Goal: Communication & Community: Answer question/provide support

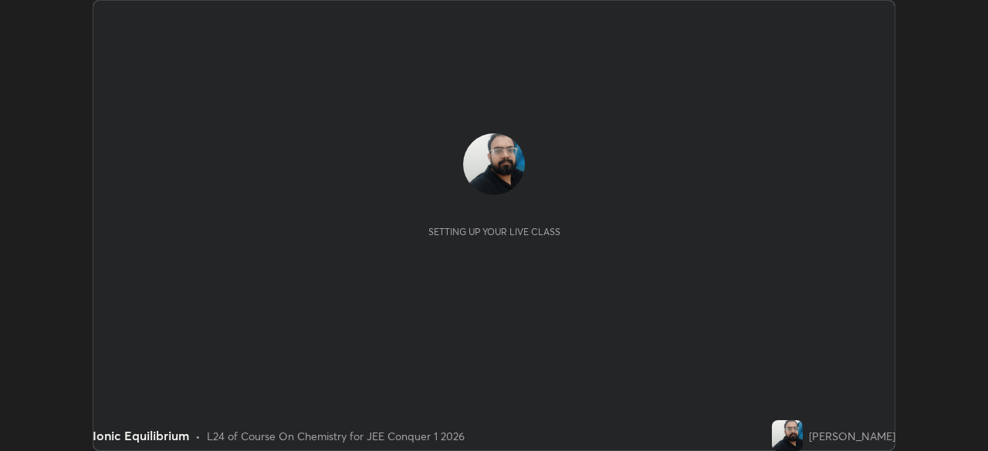
scroll to position [451, 987]
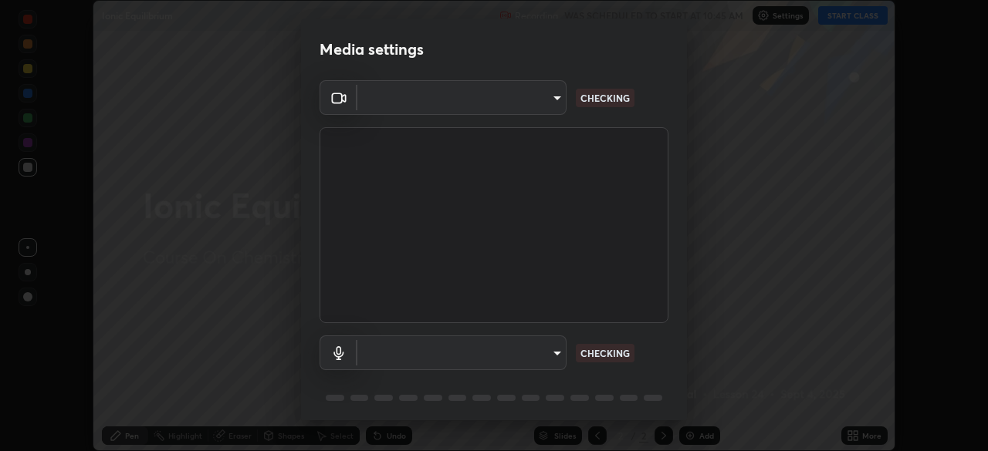
type input "ffb915138f5094fbba49c7dcbdc0b3377f3315ea980a35094b33733fc21d282d"
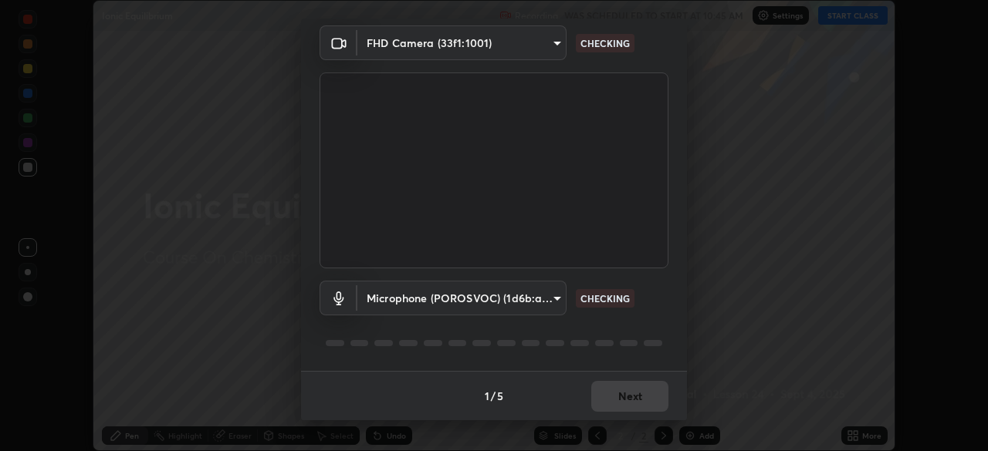
click at [515, 296] on body "Erase all Ionic Equilibrium Recording WAS SCHEDULED TO START AT 10:45 AM Settin…" at bounding box center [494, 225] width 988 height 451
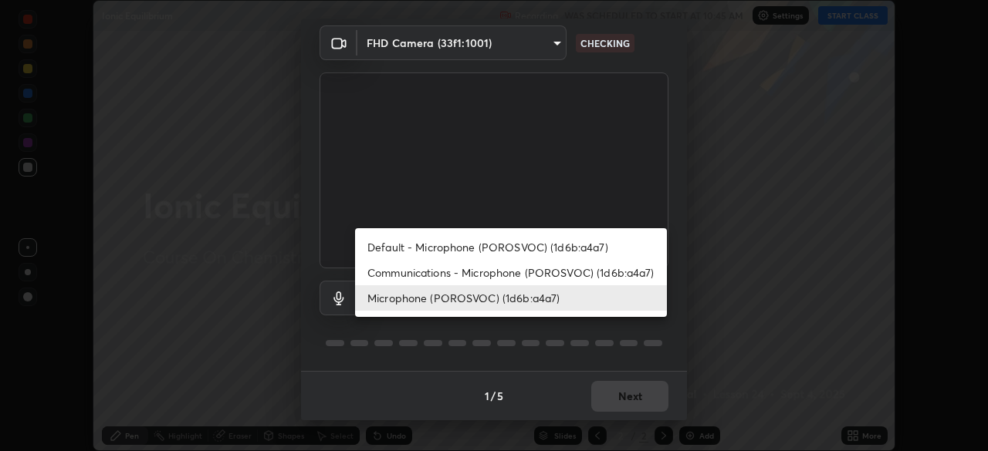
click at [485, 272] on li "Communications - Microphone (POROSVOC) (1d6b:a4a7)" at bounding box center [511, 272] width 312 height 25
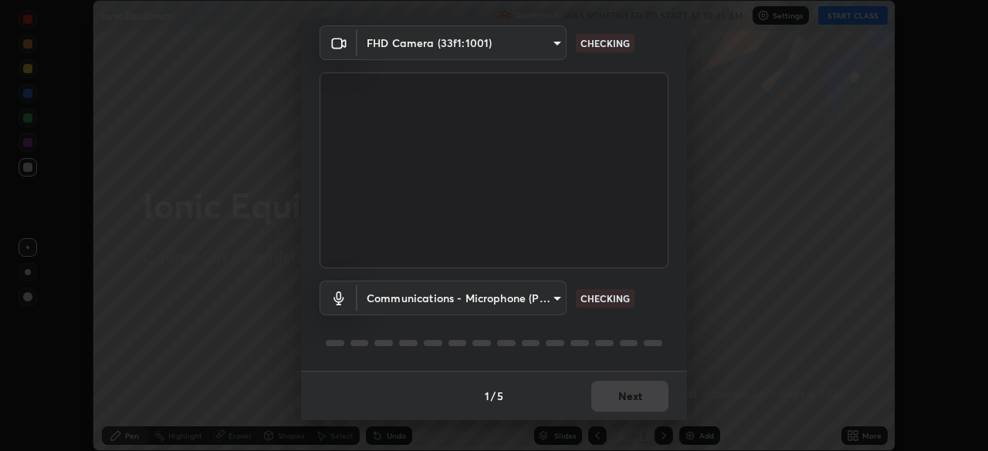
type input "communications"
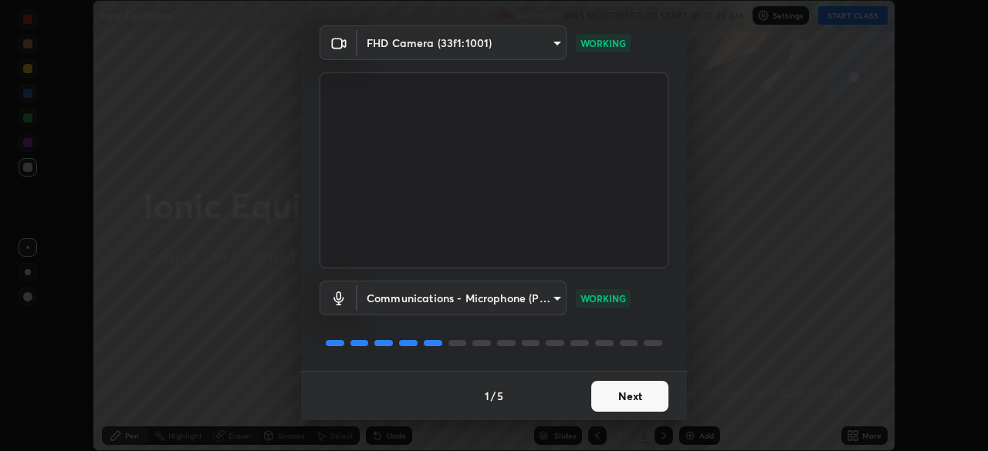
click at [613, 395] on button "Next" at bounding box center [629, 396] width 77 height 31
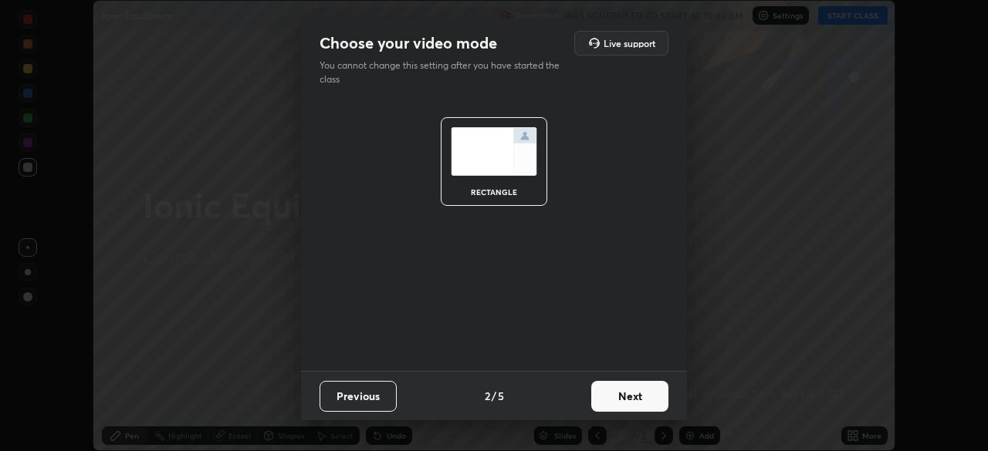
click at [614, 399] on button "Next" at bounding box center [629, 396] width 77 height 31
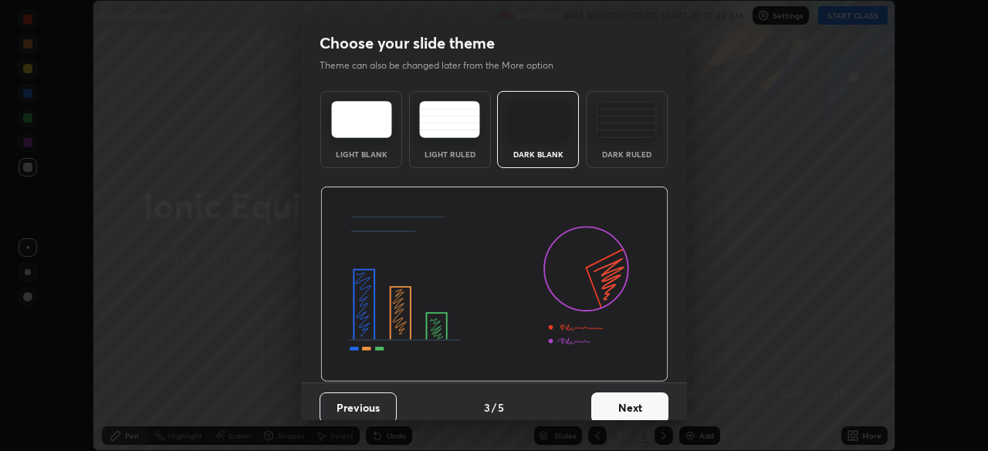
click at [614, 399] on button "Next" at bounding box center [629, 408] width 77 height 31
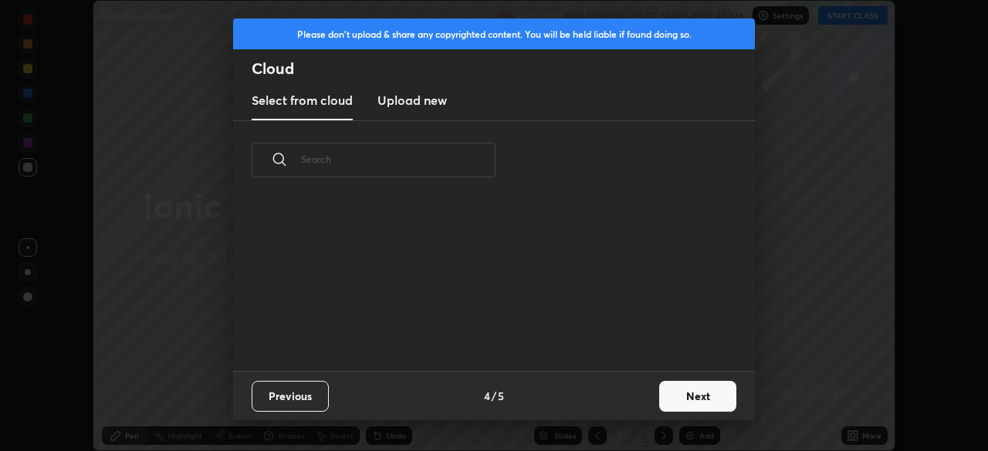
click at [681, 399] on button "Next" at bounding box center [697, 396] width 77 height 31
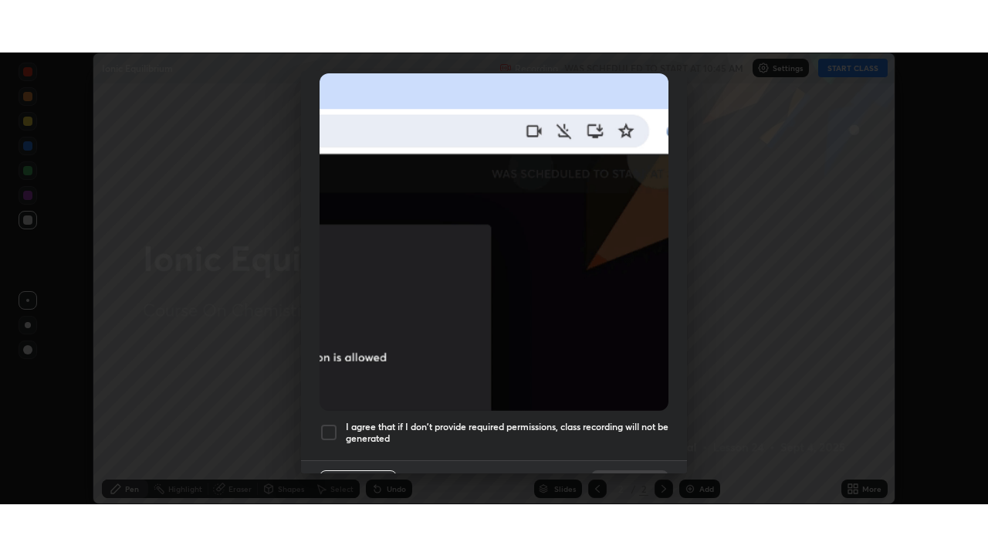
scroll to position [370, 0]
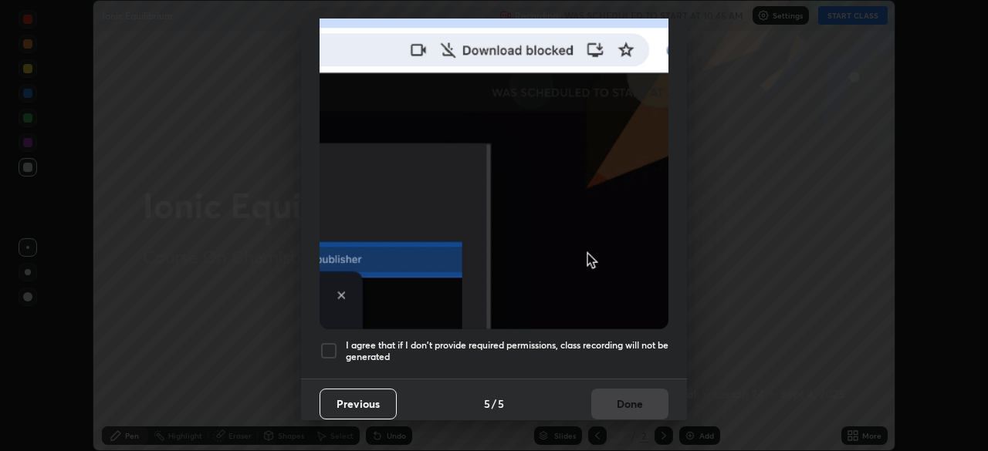
click at [328, 342] on div at bounding box center [329, 351] width 19 height 19
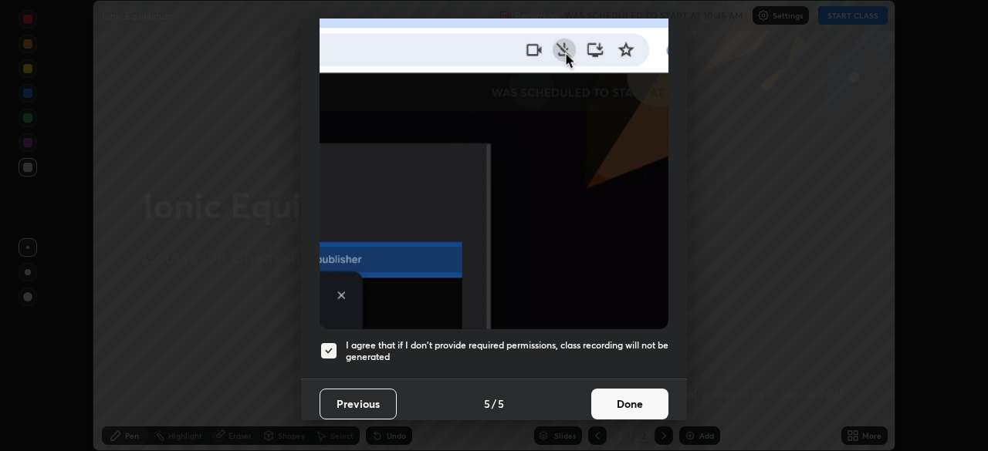
click at [598, 396] on button "Done" at bounding box center [629, 404] width 77 height 31
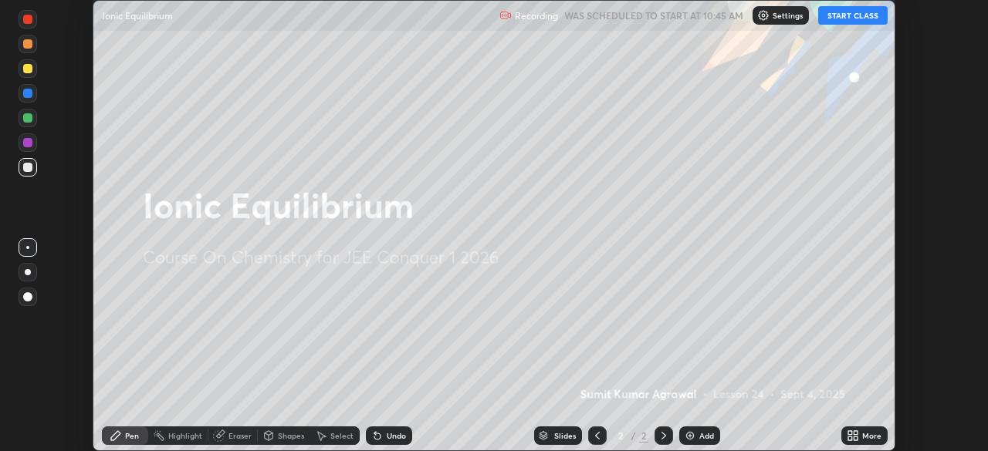
click at [834, 15] on button "START CLASS" at bounding box center [852, 15] width 69 height 19
click at [860, 437] on div "More" at bounding box center [864, 436] width 46 height 19
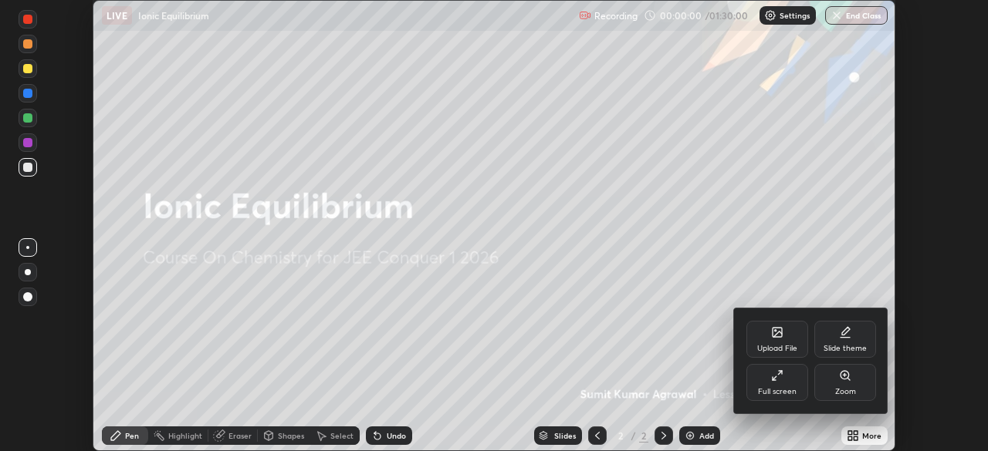
click at [779, 386] on div "Full screen" at bounding box center [777, 382] width 62 height 37
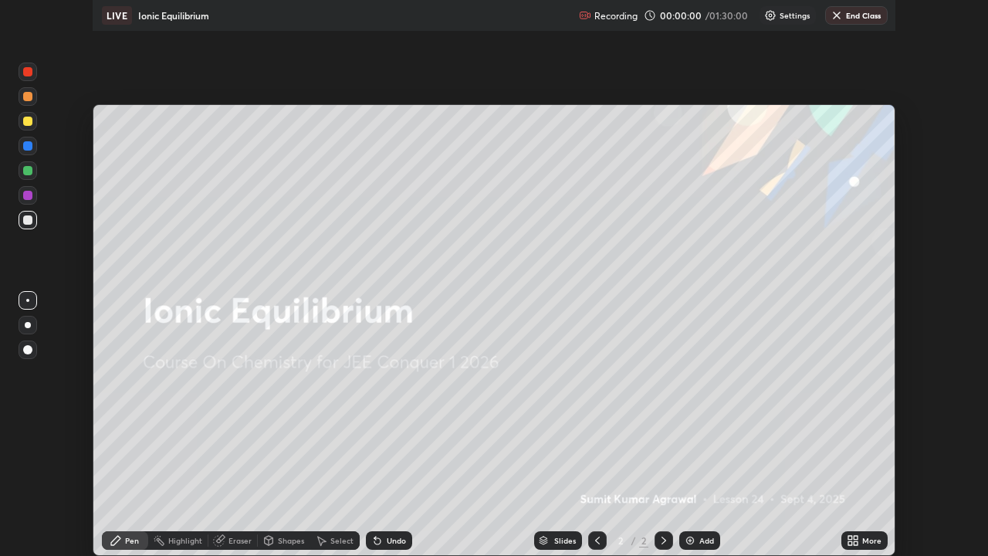
scroll to position [556, 988]
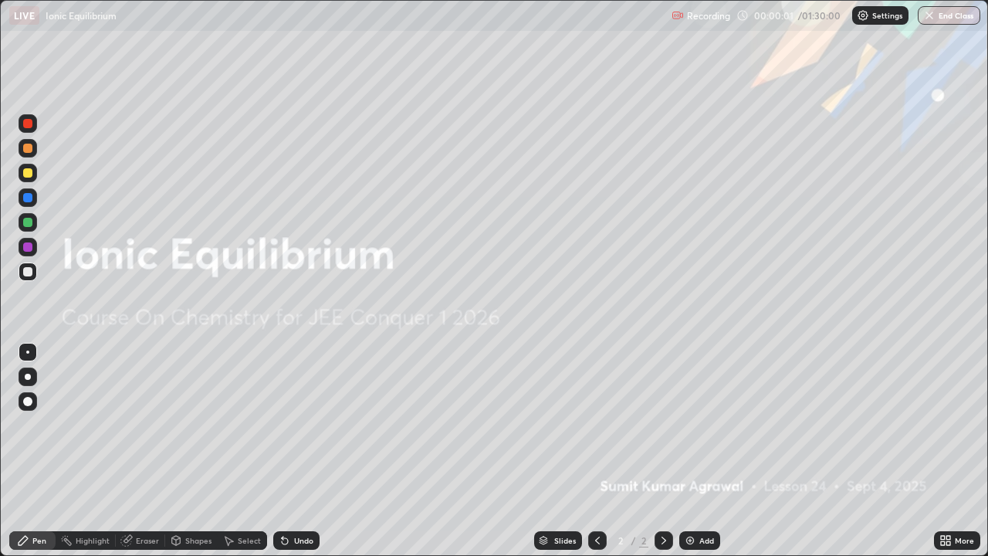
click at [694, 451] on div "Add" at bounding box center [699, 540] width 41 height 19
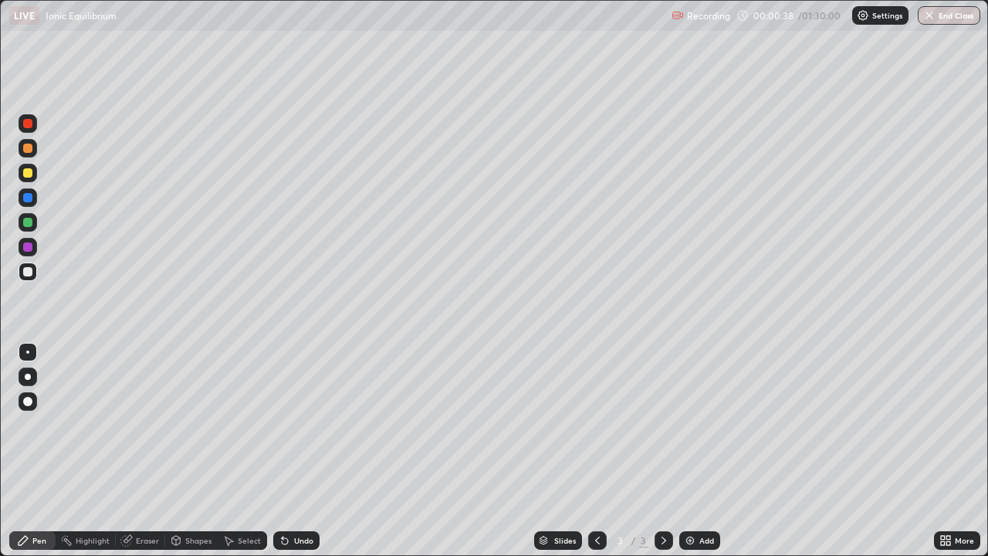
click at [298, 451] on div "Undo" at bounding box center [296, 540] width 46 height 19
click at [300, 451] on div "Undo" at bounding box center [296, 540] width 46 height 19
click at [306, 451] on div "Undo" at bounding box center [296, 540] width 46 height 19
click at [305, 451] on div "Undo" at bounding box center [296, 540] width 46 height 19
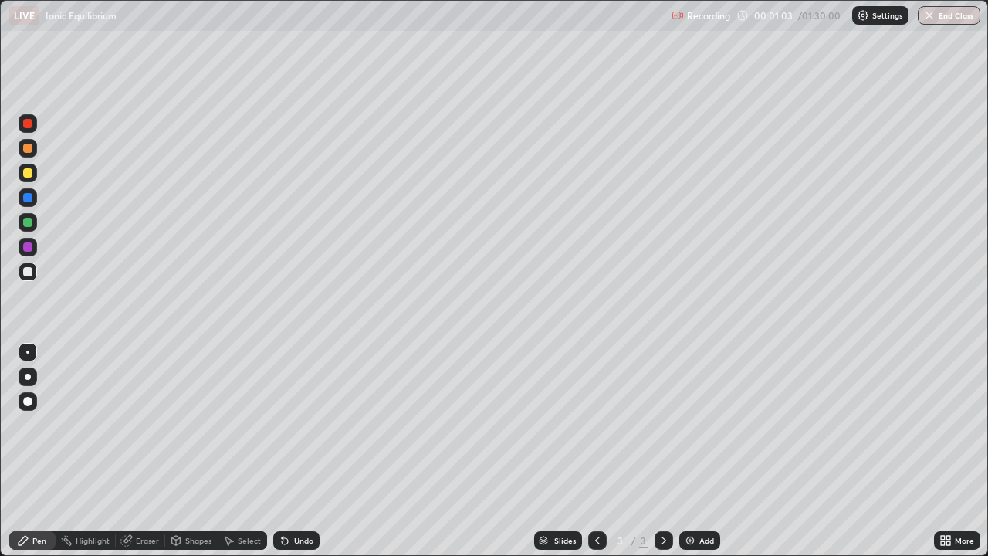
click at [298, 451] on div "Undo" at bounding box center [303, 540] width 19 height 8
click at [296, 451] on div "Undo" at bounding box center [303, 540] width 19 height 8
click at [300, 451] on div "Undo" at bounding box center [296, 540] width 46 height 19
click at [702, 451] on div "Add" at bounding box center [706, 540] width 15 height 8
click at [707, 451] on div "Add" at bounding box center [706, 540] width 15 height 8
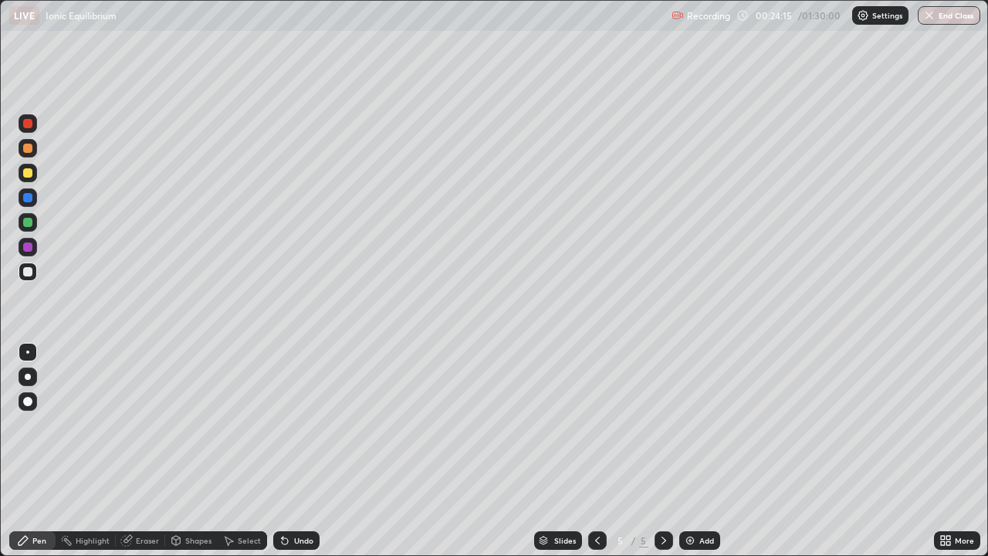
click at [134, 451] on div "Eraser" at bounding box center [140, 540] width 49 height 19
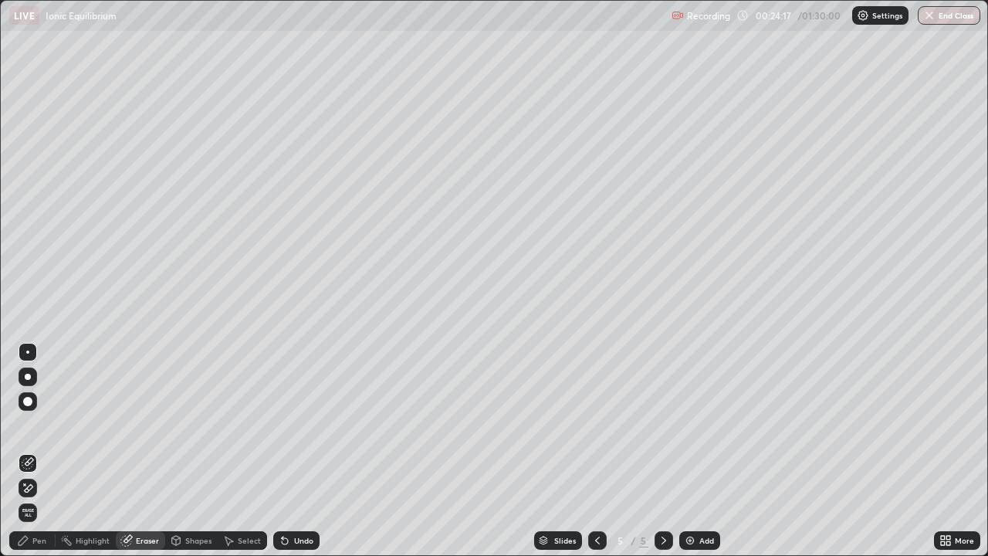
click at [29, 451] on icon at bounding box center [23, 540] width 12 height 12
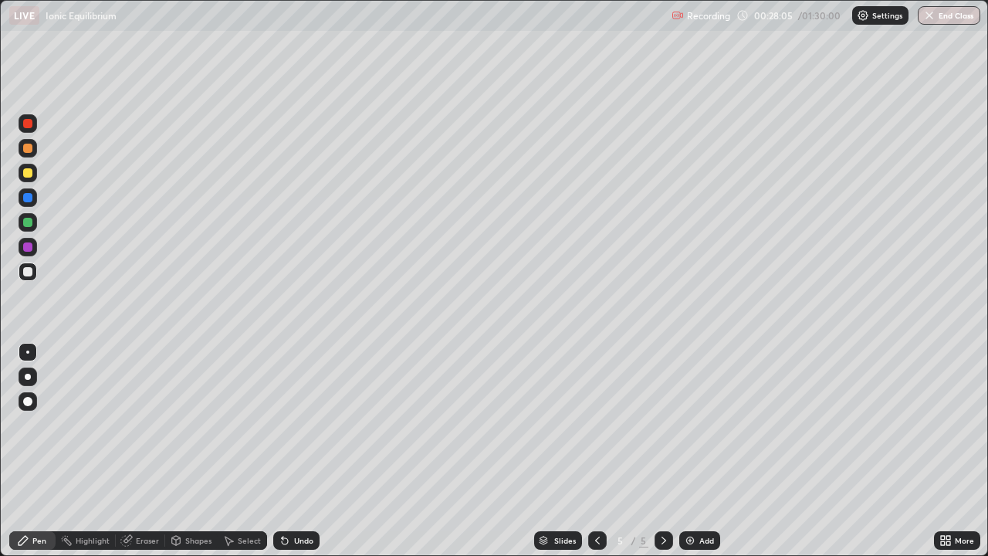
click at [289, 451] on div "Undo" at bounding box center [296, 540] width 46 height 19
click at [779, 451] on div "Slides 5 / 5 Add" at bounding box center [627, 540] width 614 height 31
click at [876, 451] on div "Slides 5 / 5 Add" at bounding box center [627, 540] width 614 height 31
click at [696, 451] on div "Add" at bounding box center [699, 540] width 41 height 19
click at [294, 451] on div "Undo" at bounding box center [303, 540] width 19 height 8
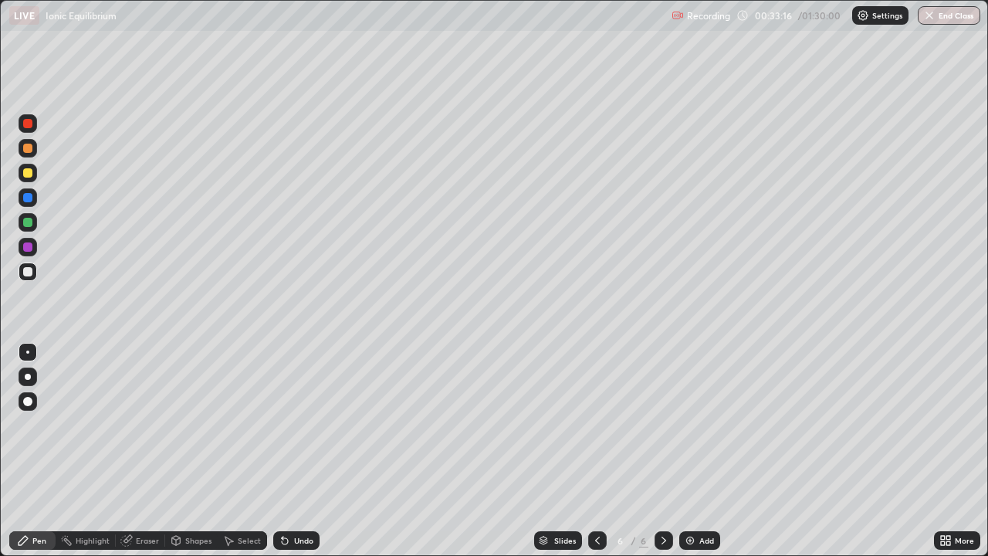
click at [294, 451] on div "Undo" at bounding box center [303, 540] width 19 height 8
click at [299, 451] on div "Undo" at bounding box center [303, 540] width 19 height 8
click at [296, 451] on div "Undo" at bounding box center [303, 540] width 19 height 8
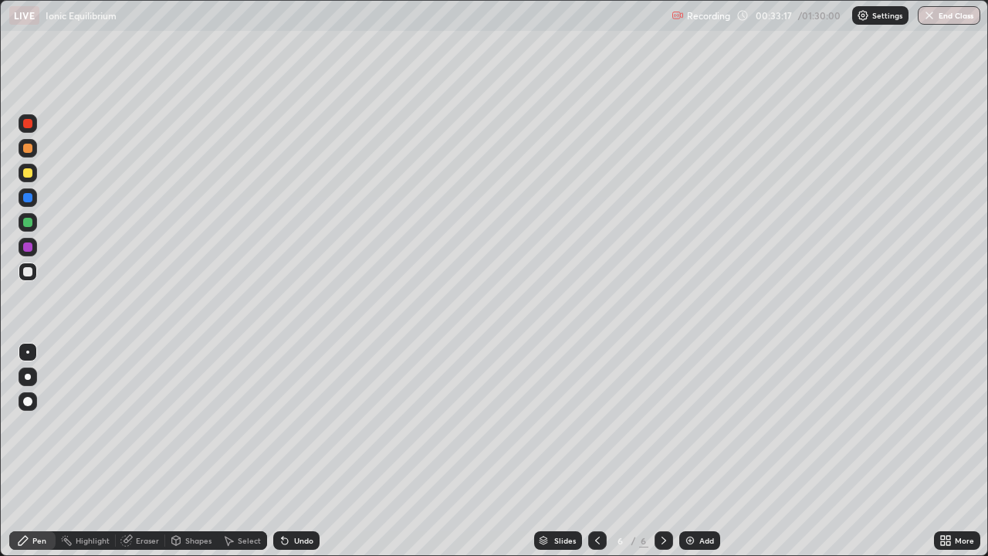
click at [296, 451] on div "Undo" at bounding box center [303, 540] width 19 height 8
click at [300, 451] on div "Undo" at bounding box center [303, 540] width 19 height 8
click at [301, 451] on div "Undo" at bounding box center [303, 540] width 19 height 8
click at [300, 451] on div "Undo" at bounding box center [303, 540] width 19 height 8
click at [294, 451] on div "Undo" at bounding box center [303, 540] width 19 height 8
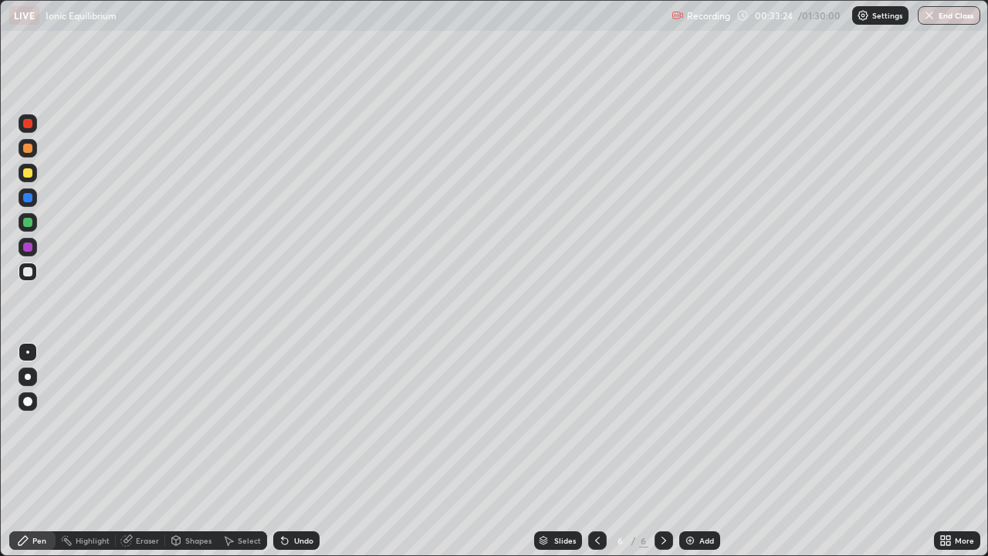
click at [293, 451] on div "Undo" at bounding box center [296, 540] width 46 height 19
click at [148, 451] on div "Eraser" at bounding box center [147, 540] width 23 height 8
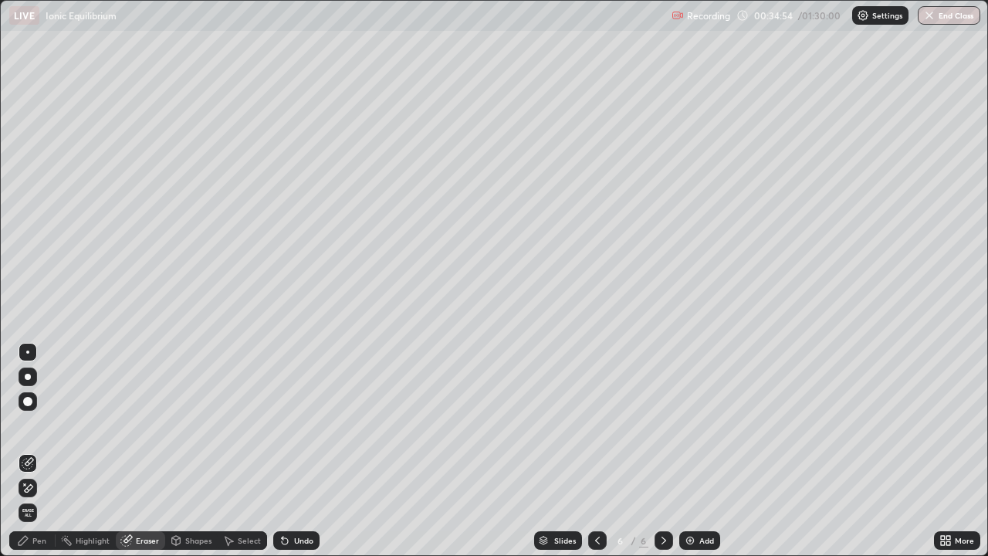
click at [43, 451] on div "Pen" at bounding box center [39, 540] width 14 height 8
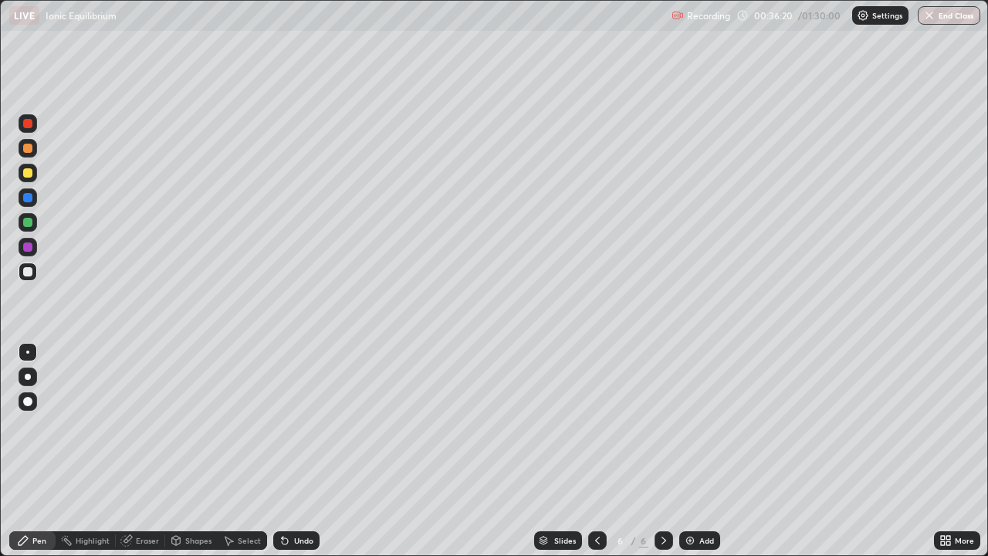
click at [778, 451] on div "Slides 6 / 6 Add" at bounding box center [627, 540] width 614 height 31
click at [696, 451] on div "Add" at bounding box center [699, 540] width 41 height 19
click at [39, 174] on div at bounding box center [27, 173] width 25 height 25
click at [304, 451] on div "Undo" at bounding box center [296, 540] width 46 height 19
click at [25, 272] on div at bounding box center [27, 271] width 9 height 9
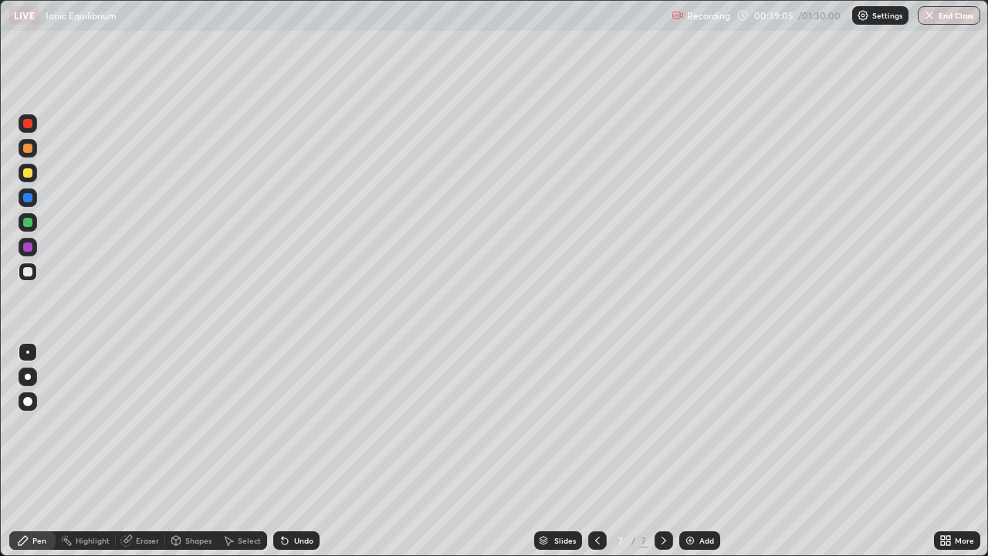
click at [304, 451] on div "Undo" at bounding box center [303, 540] width 19 height 8
click at [314, 451] on div "Undo" at bounding box center [296, 540] width 46 height 19
click at [589, 451] on div at bounding box center [597, 540] width 19 height 19
click at [660, 451] on icon at bounding box center [664, 540] width 12 height 12
click at [589, 451] on div at bounding box center [597, 540] width 19 height 19
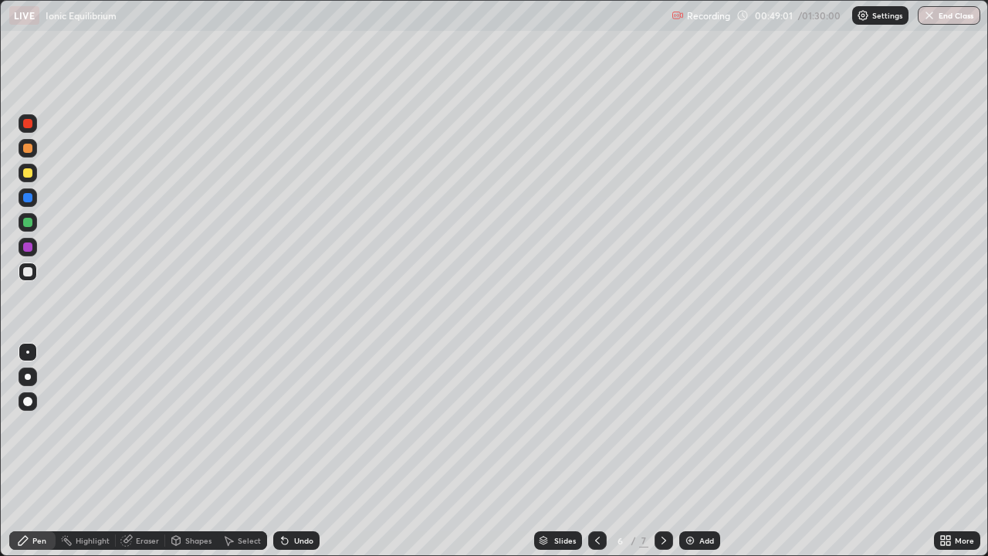
click at [662, 451] on icon at bounding box center [664, 540] width 12 height 12
click at [700, 451] on div "Add" at bounding box center [699, 540] width 41 height 19
click at [297, 451] on div "Undo" at bounding box center [296, 540] width 46 height 19
click at [302, 451] on div "Undo" at bounding box center [296, 540] width 46 height 19
click at [287, 451] on icon at bounding box center [285, 540] width 12 height 12
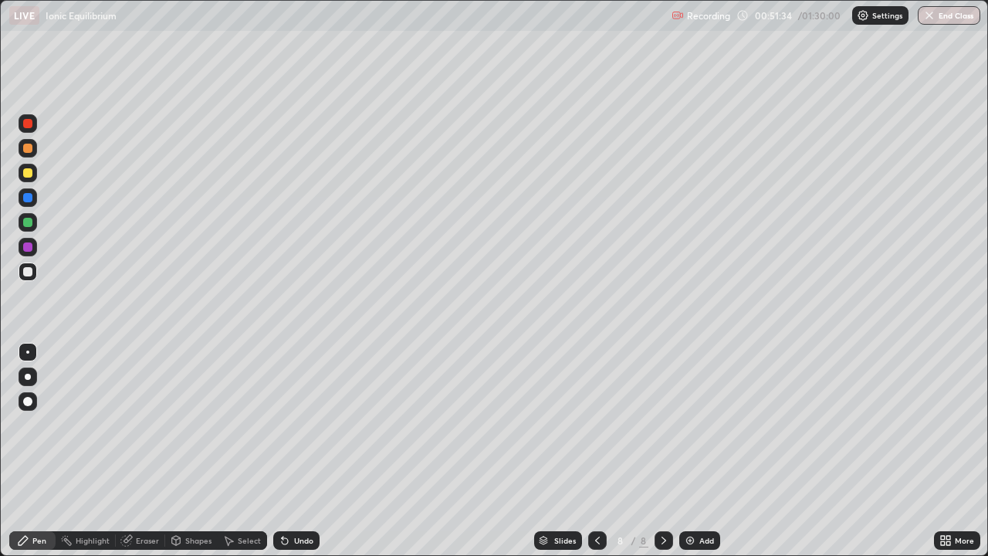
click at [294, 451] on div "Undo" at bounding box center [303, 540] width 19 height 8
click at [293, 451] on div "Undo" at bounding box center [296, 540] width 46 height 19
click at [285, 451] on div "Undo" at bounding box center [296, 540] width 46 height 19
click at [302, 451] on div "Undo" at bounding box center [303, 540] width 19 height 8
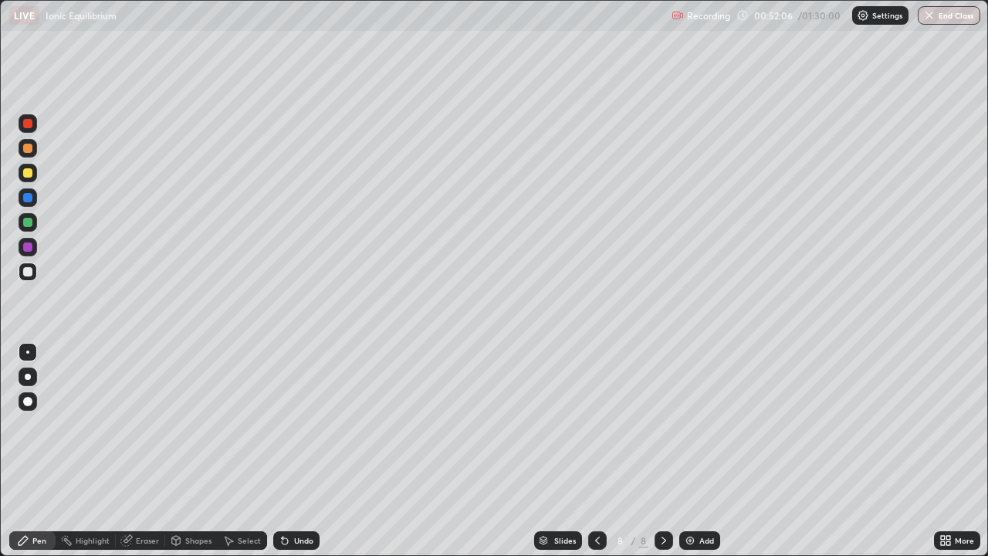
click at [303, 451] on div "Undo" at bounding box center [303, 540] width 19 height 8
click at [306, 451] on div "Undo" at bounding box center [303, 540] width 19 height 8
click at [315, 451] on div "Undo" at bounding box center [296, 540] width 46 height 19
click at [701, 451] on div "Add" at bounding box center [699, 540] width 41 height 19
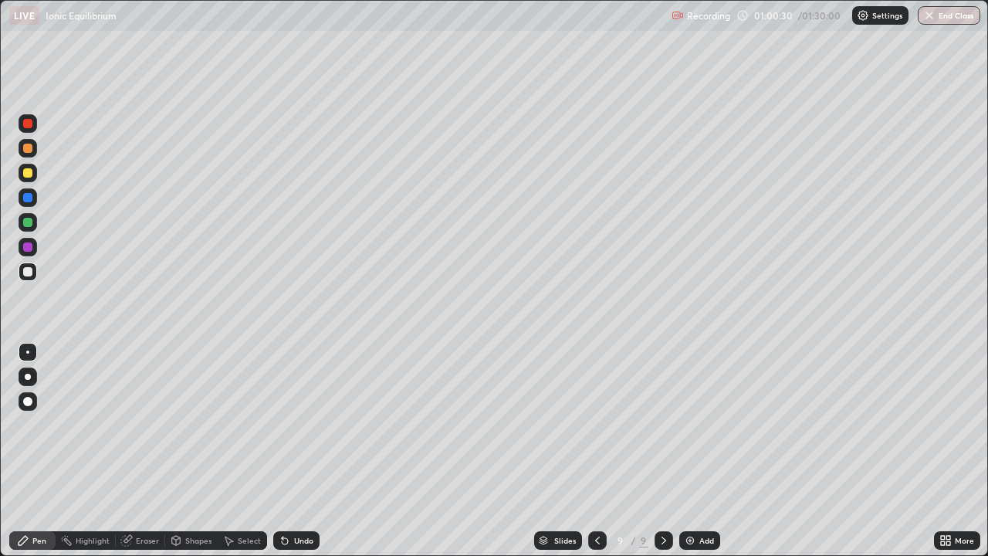
click at [296, 451] on div "Undo" at bounding box center [296, 540] width 46 height 19
click at [282, 451] on icon at bounding box center [285, 541] width 6 height 6
click at [289, 451] on div "Undo" at bounding box center [296, 540] width 46 height 19
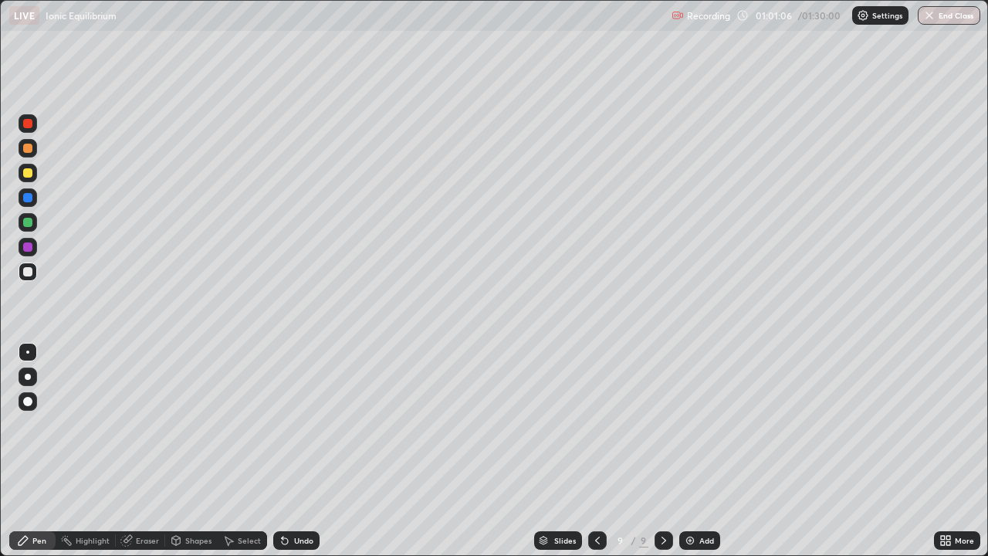
click at [295, 451] on div "Undo" at bounding box center [296, 540] width 46 height 19
click at [688, 451] on img at bounding box center [690, 540] width 12 height 12
click at [306, 451] on div "Undo" at bounding box center [303, 540] width 19 height 8
click at [303, 451] on div "Undo" at bounding box center [303, 540] width 19 height 8
click at [153, 451] on div "Eraser" at bounding box center [147, 540] width 23 height 8
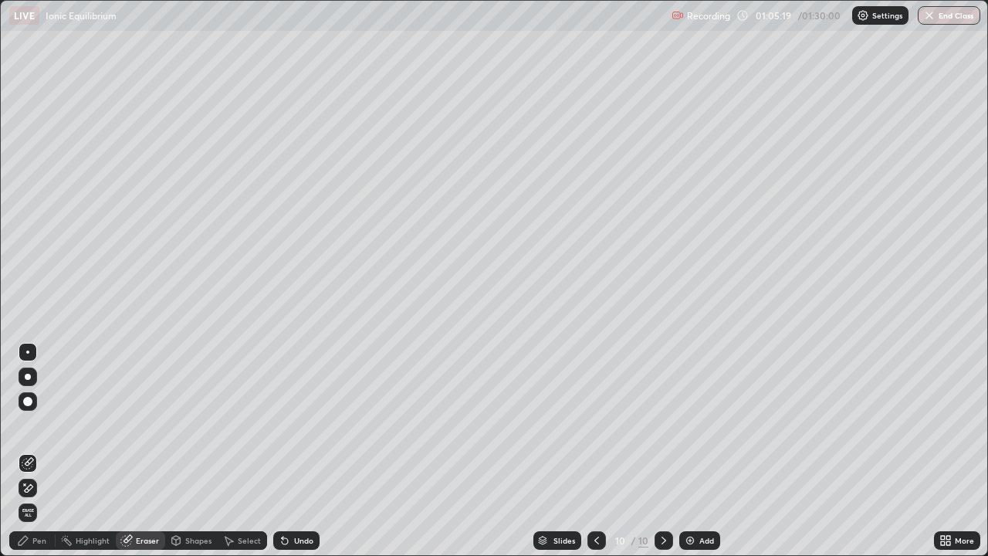
click at [43, 451] on div "Pen" at bounding box center [39, 540] width 14 height 8
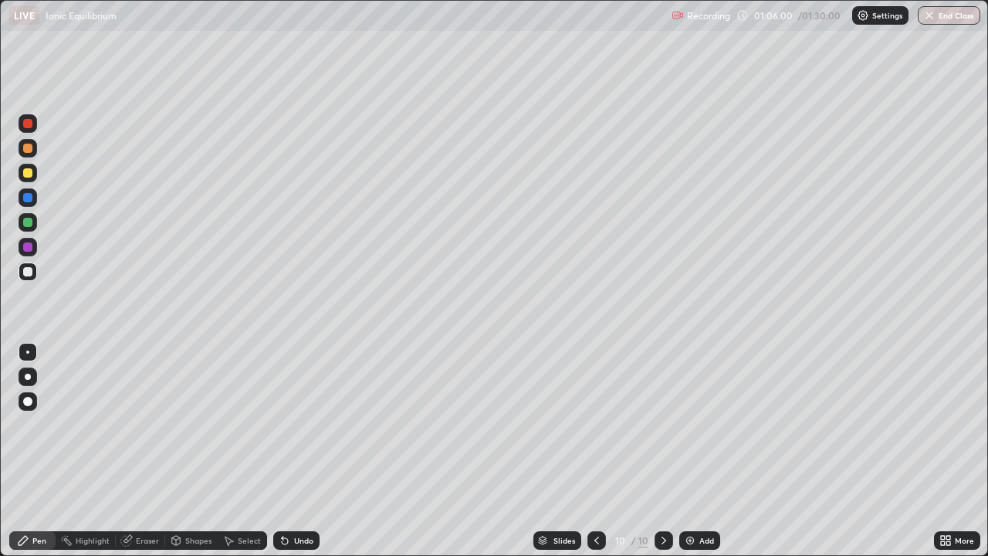
click at [301, 451] on div "Undo" at bounding box center [303, 540] width 19 height 8
click at [307, 451] on div "Undo" at bounding box center [296, 540] width 46 height 19
click at [311, 451] on div "Undo" at bounding box center [296, 540] width 46 height 19
click at [310, 451] on div "Undo" at bounding box center [293, 540] width 52 height 31
click at [303, 451] on div "Undo" at bounding box center [303, 540] width 19 height 8
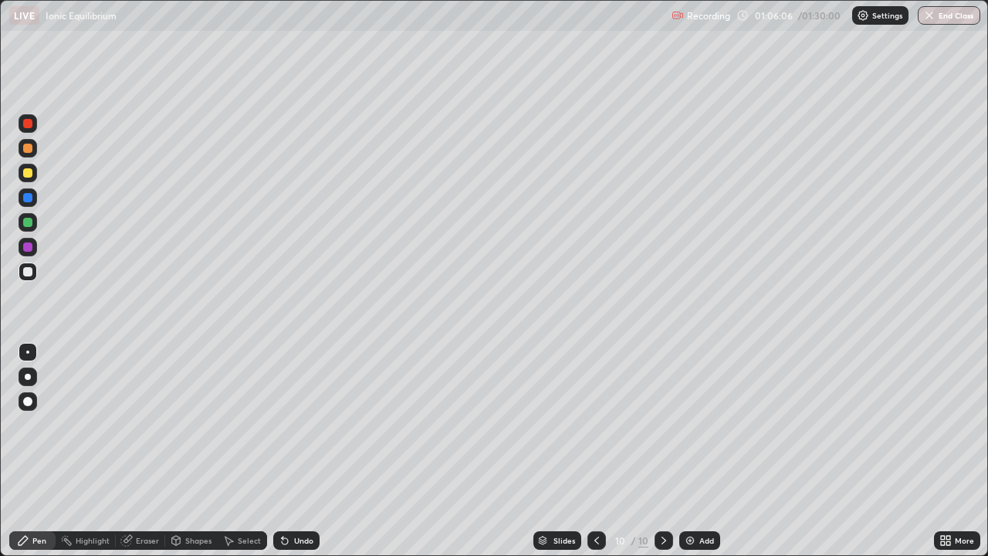
click at [303, 451] on div "Undo" at bounding box center [296, 540] width 46 height 19
click at [299, 451] on div "Undo" at bounding box center [296, 540] width 46 height 19
click at [146, 451] on div "Eraser" at bounding box center [147, 540] width 23 height 8
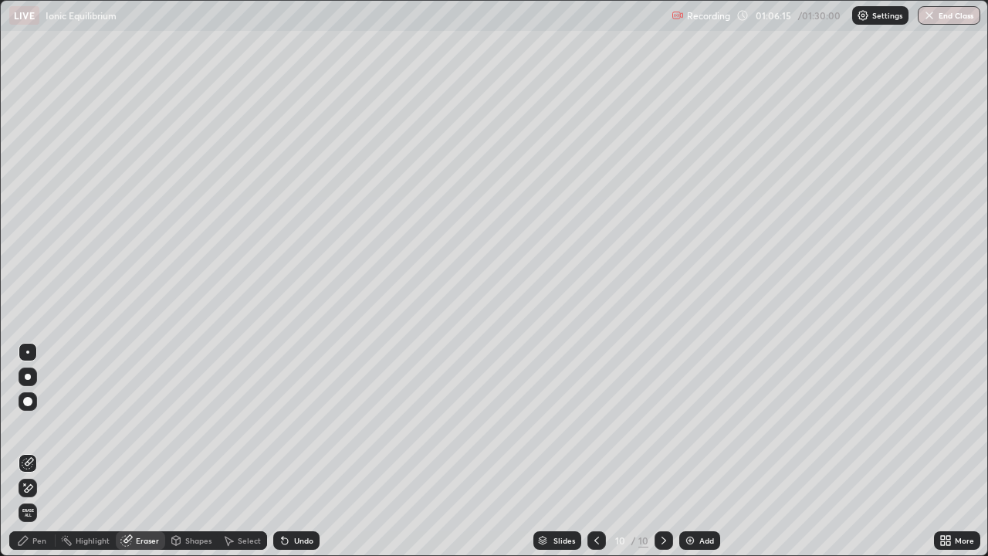
click at [36, 451] on div "Pen" at bounding box center [39, 540] width 14 height 8
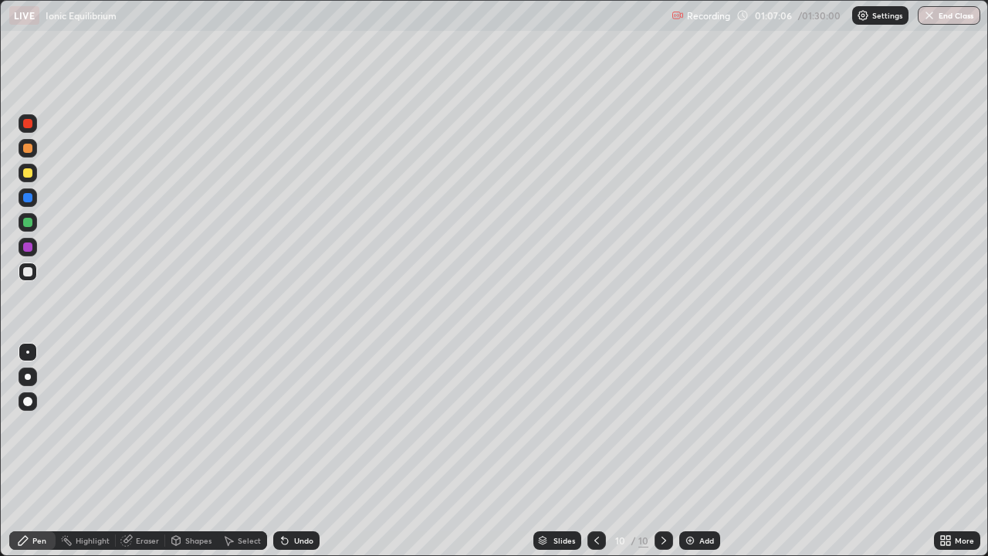
click at [299, 451] on div "Undo" at bounding box center [303, 540] width 19 height 8
click at [303, 451] on div "Undo" at bounding box center [303, 540] width 19 height 8
click at [620, 28] on div "LIVE Ionic Equilibrium" at bounding box center [337, 15] width 656 height 31
click at [630, 25] on div "LIVE Ionic Equilibrium" at bounding box center [337, 15] width 656 height 31
click at [610, 30] on div "LIVE Ionic Equilibrium" at bounding box center [337, 15] width 656 height 31
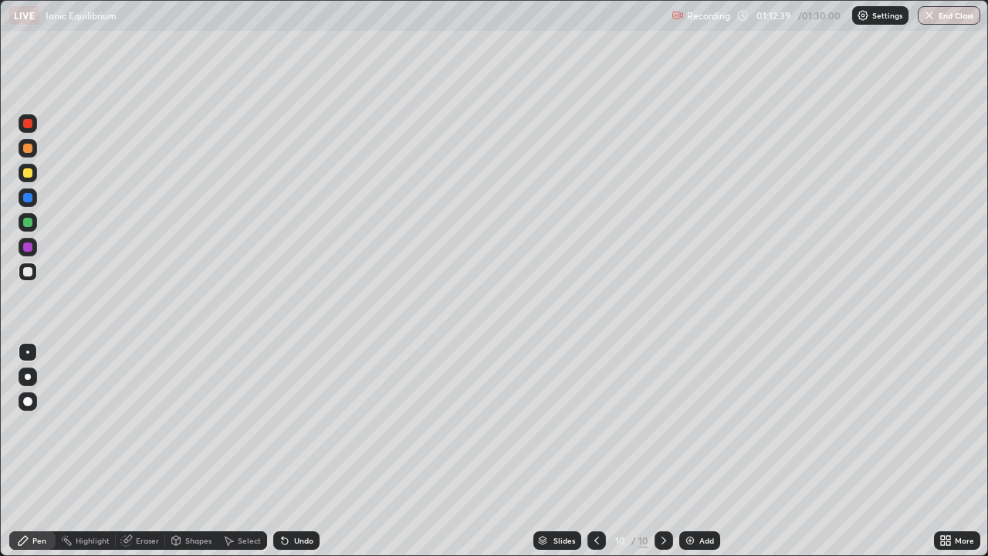
click at [697, 451] on div "Add" at bounding box center [699, 540] width 41 height 19
click at [301, 451] on div "Undo" at bounding box center [296, 540] width 46 height 19
click at [303, 451] on div "Undo" at bounding box center [296, 540] width 46 height 19
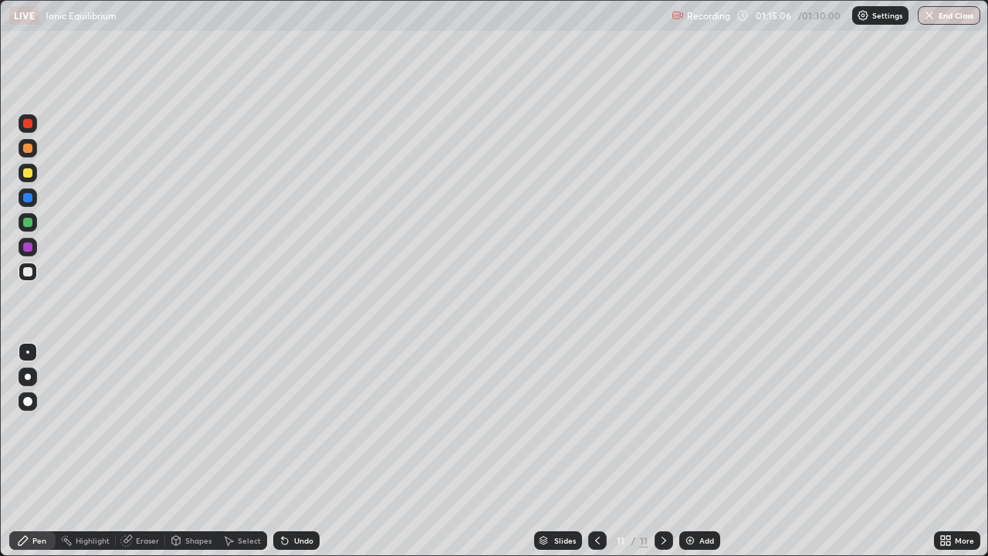
click at [291, 451] on div "Undo" at bounding box center [296, 540] width 46 height 19
click at [296, 451] on div "Undo" at bounding box center [296, 540] width 46 height 19
click at [145, 451] on div "Eraser" at bounding box center [147, 540] width 23 height 8
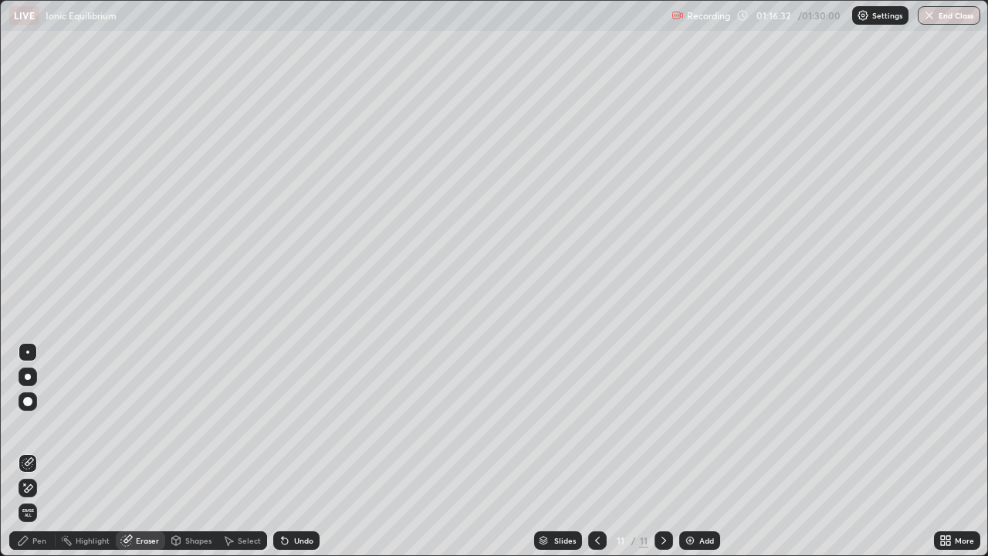
click at [38, 451] on div "Pen" at bounding box center [39, 540] width 14 height 8
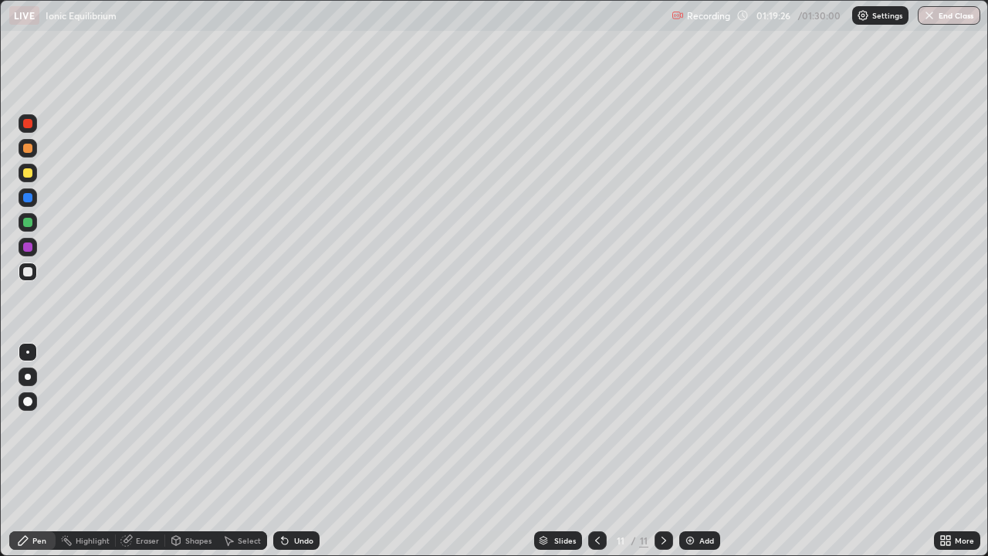
click at [708, 451] on div "Add" at bounding box center [699, 540] width 41 height 19
click at [308, 451] on div "Undo" at bounding box center [303, 540] width 19 height 8
click at [310, 451] on div "Undo" at bounding box center [296, 540] width 46 height 19
click at [296, 451] on div "Undo" at bounding box center [296, 540] width 46 height 19
click at [591, 451] on icon at bounding box center [597, 540] width 12 height 12
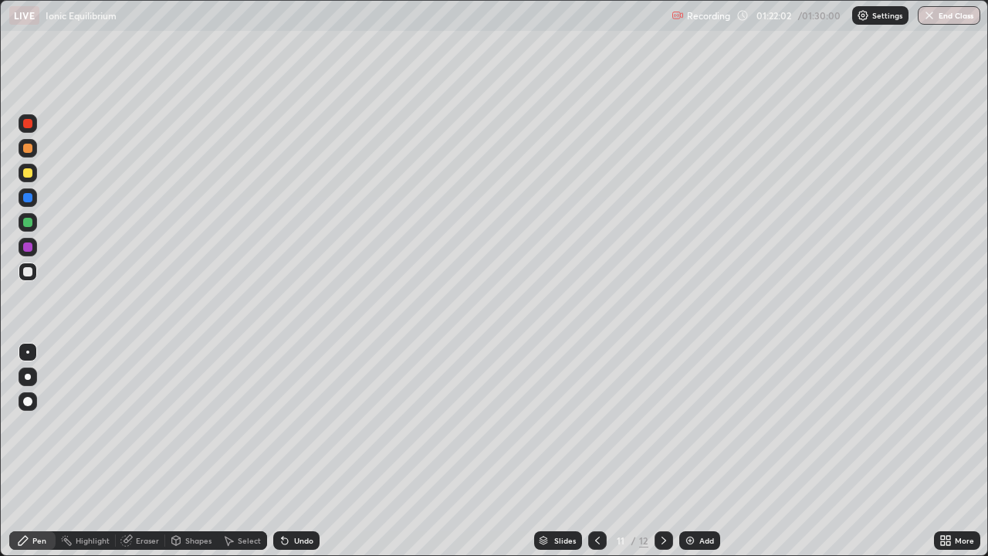
click at [662, 451] on icon at bounding box center [664, 540] width 12 height 12
click at [306, 451] on div "Undo" at bounding box center [296, 540] width 46 height 19
click at [301, 451] on div "Undo" at bounding box center [296, 540] width 46 height 19
click at [303, 451] on div "Undo" at bounding box center [296, 540] width 46 height 19
click at [307, 451] on div "Undo" at bounding box center [303, 540] width 19 height 8
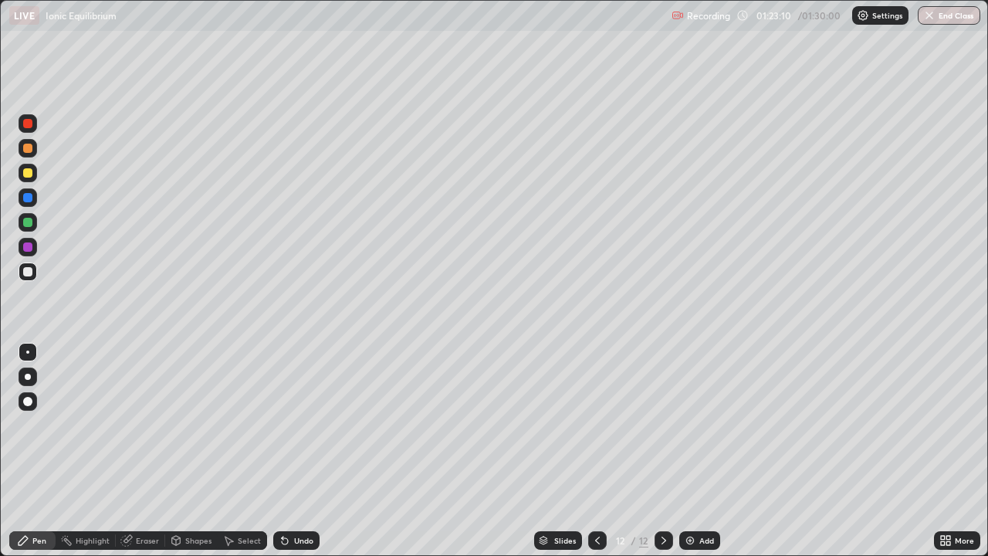
click at [303, 451] on div "Undo" at bounding box center [303, 540] width 19 height 8
click at [299, 451] on div "Undo" at bounding box center [303, 540] width 19 height 8
click at [948, 17] on button "End Class" at bounding box center [949, 15] width 61 height 19
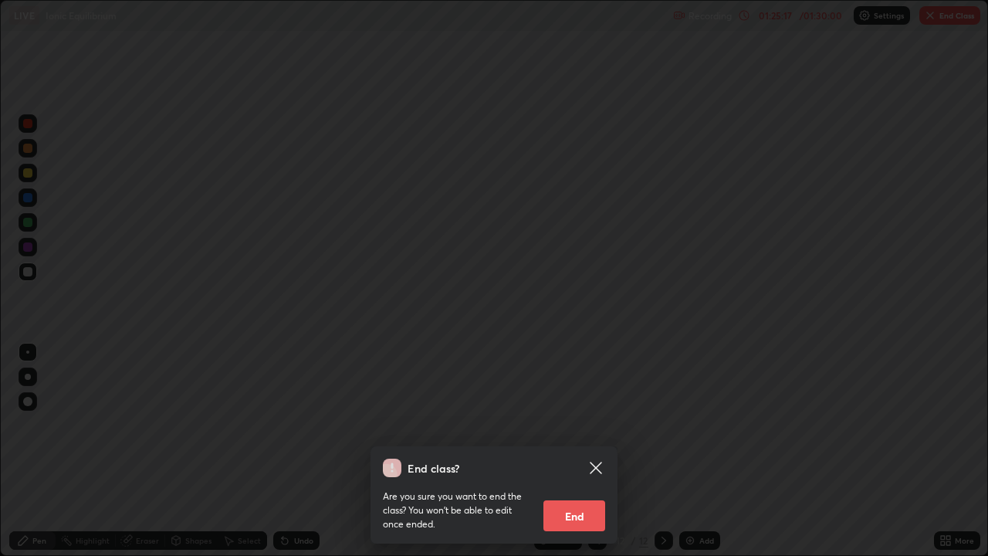
click at [571, 451] on button "End" at bounding box center [574, 515] width 62 height 31
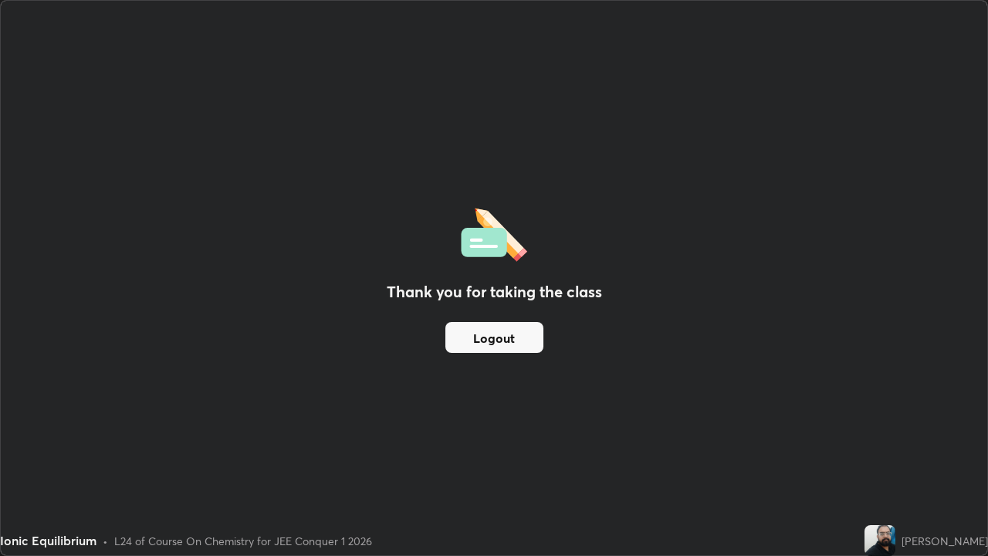
click at [516, 336] on button "Logout" at bounding box center [494, 337] width 98 height 31
